Goal: Task Accomplishment & Management: Use online tool/utility

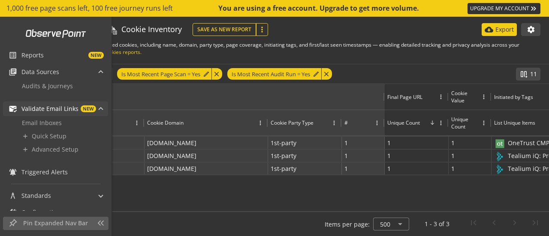
click at [43, 110] on span "Validate Email Links" at bounding box center [49, 109] width 57 height 9
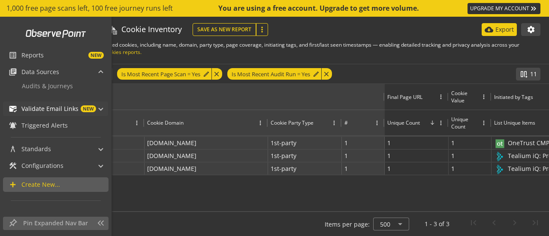
click at [43, 110] on span "Validate Email Links" at bounding box center [49, 109] width 57 height 9
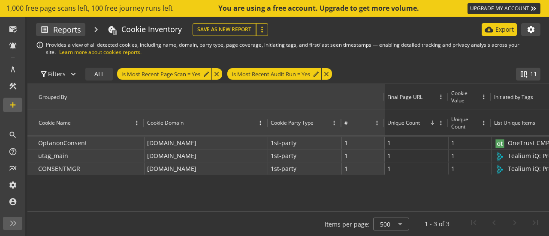
scroll to position [60, 0]
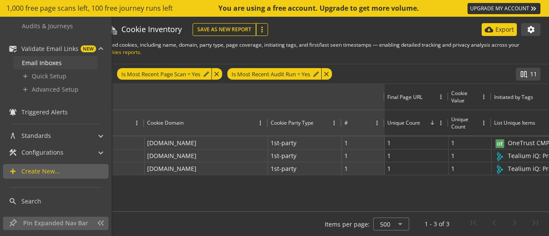
click at [44, 64] on span "Email Inboxes" at bounding box center [42, 63] width 40 height 8
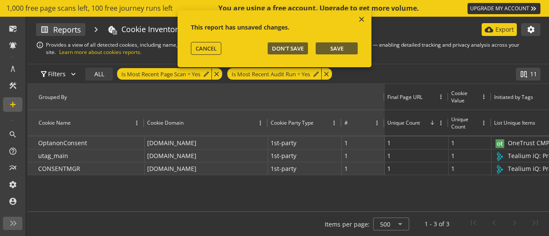
scroll to position [60, 0]
click at [295, 46] on span "Don't Save" at bounding box center [288, 49] width 32 height 8
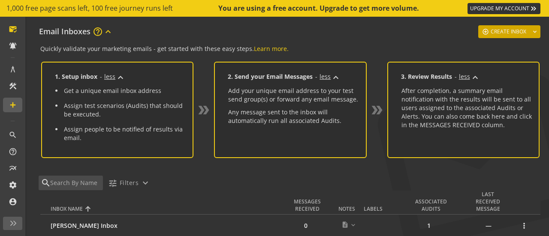
click at [496, 27] on span "Create Inbox" at bounding box center [508, 31] width 36 height 15
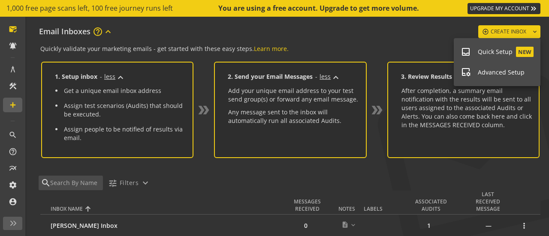
click at [497, 49] on span "Quick Setup" at bounding box center [495, 52] width 35 height 8
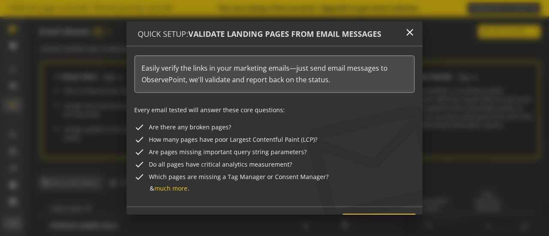
scroll to position [21, 0]
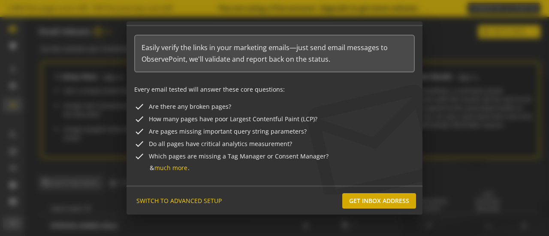
click at [377, 201] on span "Get Inbox Address" at bounding box center [379, 200] width 60 height 15
